Goal: Task Accomplishment & Management: Use online tool/utility

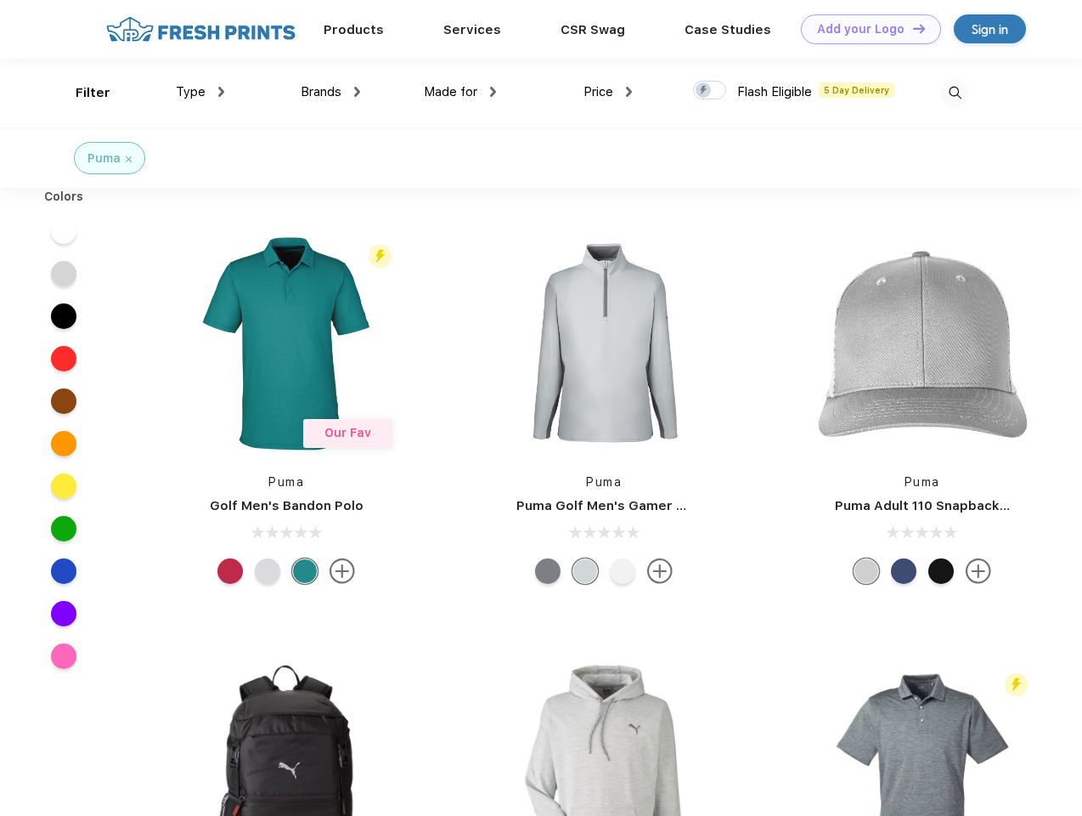
click at [865, 29] on link "Add your Logo Design Tool" at bounding box center [871, 29] width 140 height 30
click at [0, 0] on div "Design Tool" at bounding box center [0, 0] width 0 height 0
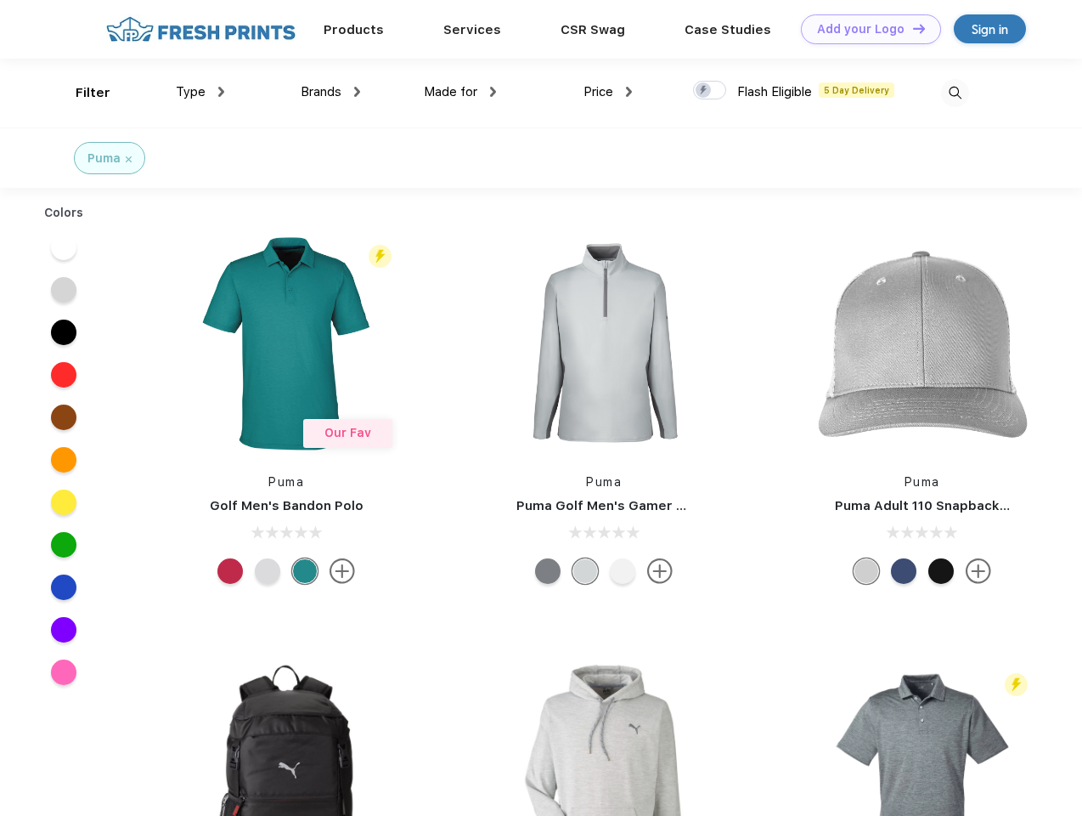
click at [912, 28] on link "Add your Logo Design Tool" at bounding box center [871, 29] width 140 height 30
click at [82, 93] on div "Filter" at bounding box center [93, 93] width 35 height 20
click at [200, 92] on span "Type" at bounding box center [191, 91] width 30 height 15
click at [330, 92] on span "Brands" at bounding box center [321, 91] width 41 height 15
click at [460, 92] on span "Made for" at bounding box center [451, 91] width 54 height 15
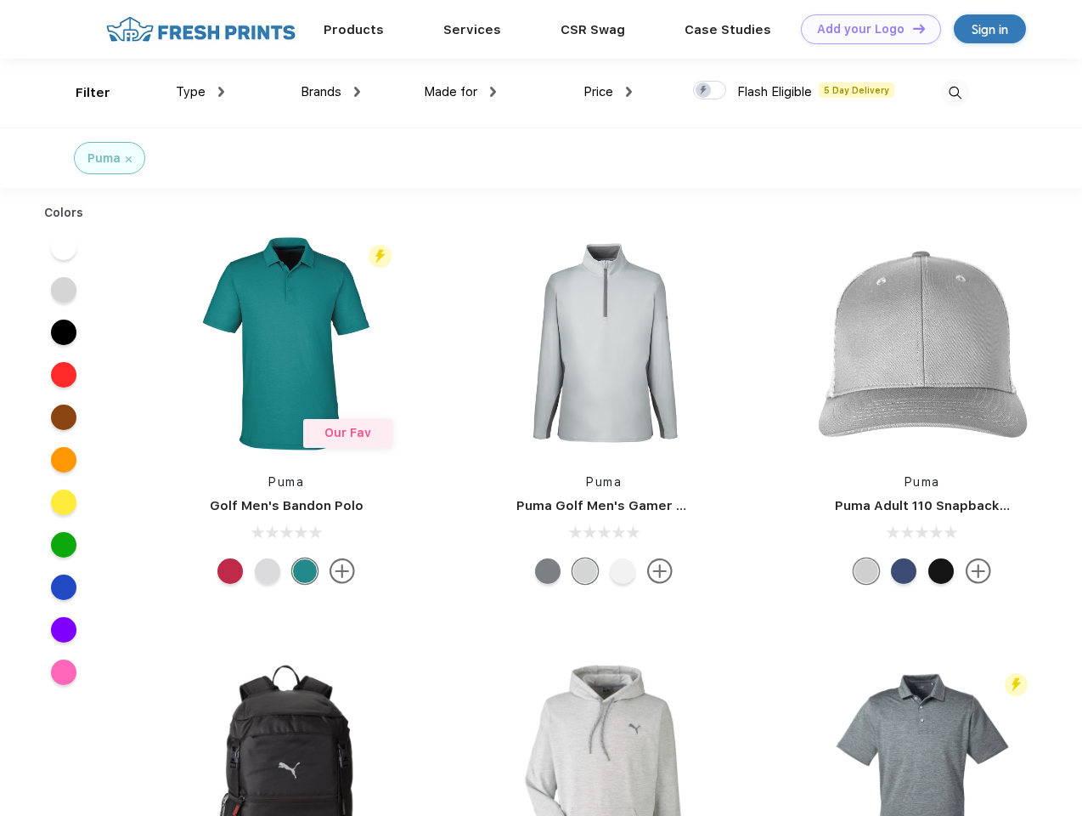
click at [608, 92] on span "Price" at bounding box center [599, 91] width 30 height 15
click at [710, 91] on div at bounding box center [709, 90] width 33 height 19
click at [704, 91] on input "checkbox" at bounding box center [698, 85] width 11 height 11
click at [955, 93] on img at bounding box center [955, 93] width 28 height 28
